Goal: Transaction & Acquisition: Purchase product/service

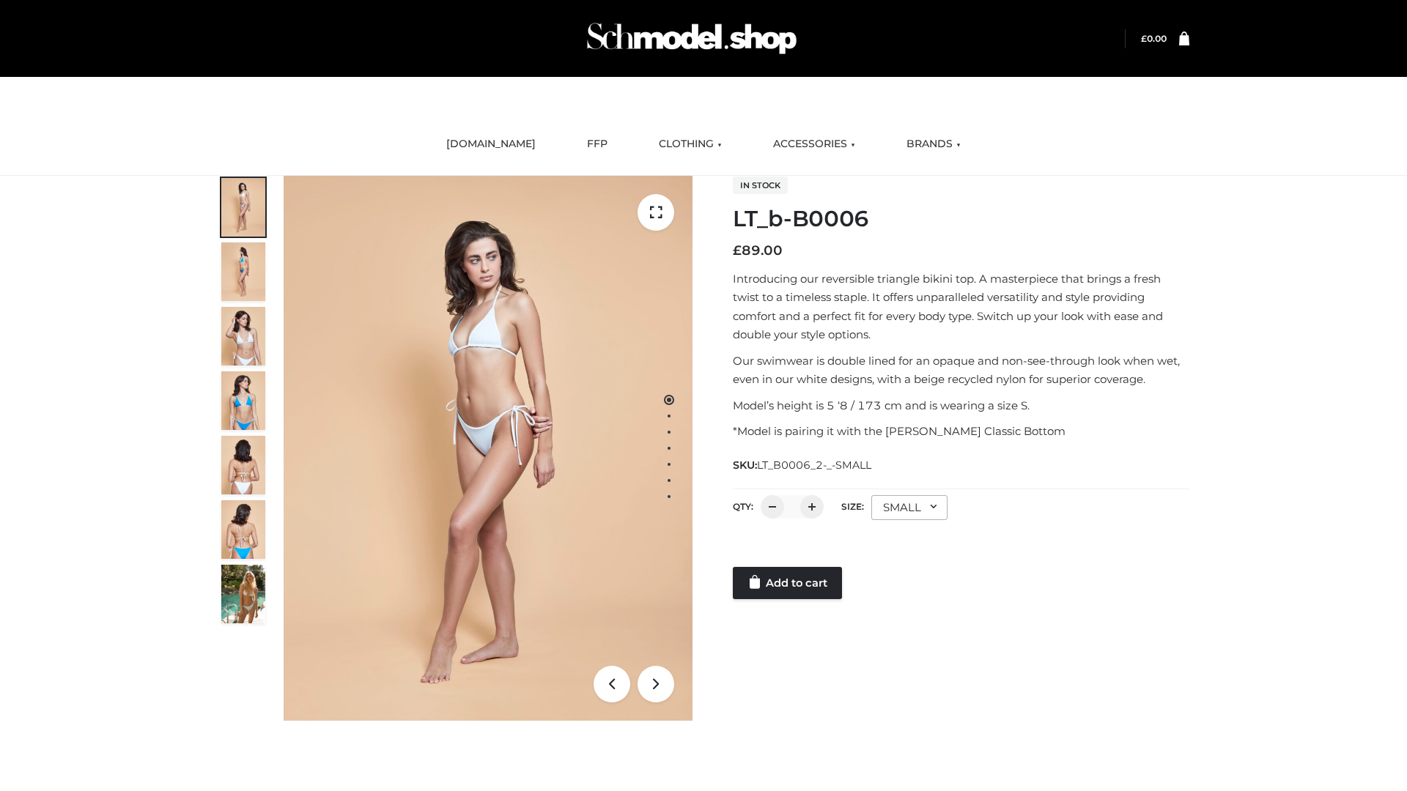
click at [788, 583] on link "Add to cart" at bounding box center [787, 583] width 109 height 32
